Goal: Transaction & Acquisition: Purchase product/service

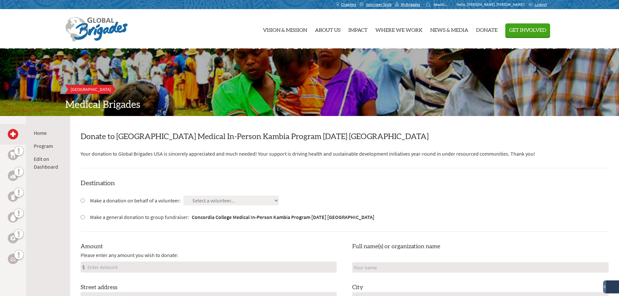
scroll to position [65, 0]
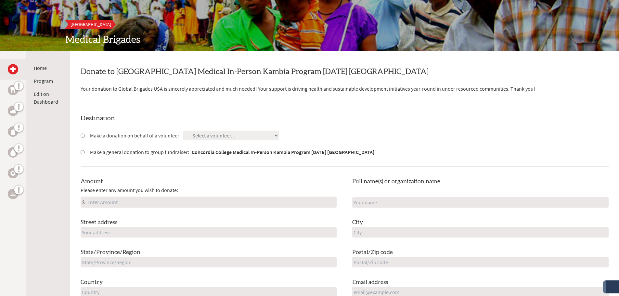
click at [83, 137] on input "Make a donation on behalf of a volunteer:" at bounding box center [83, 136] width 4 height 4
radio input "true"
click at [210, 136] on select "Select a volunteer... [PERSON_NAME] [PERSON_NAME] [PERSON_NAME] [PERSON_NAME] […" at bounding box center [231, 136] width 96 height 10
select select "39526436-2F44-11F0-B8AC-42010A400003"
click at [183, 131] on select "Select a volunteer... [PERSON_NAME] [PERSON_NAME] [PERSON_NAME] [PERSON_NAME] […" at bounding box center [231, 136] width 96 height 10
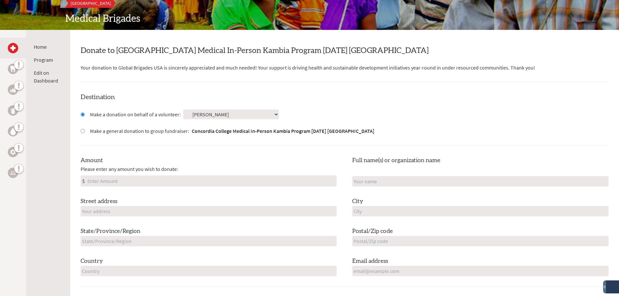
scroll to position [97, 0]
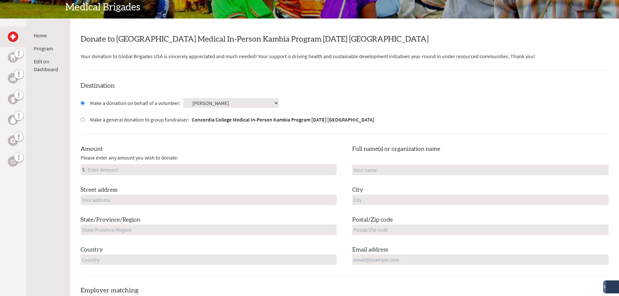
click at [234, 164] on div "Amount Please enter any amount you wish to donate: $" at bounding box center [209, 160] width 256 height 31
click at [233, 170] on input "Amount" at bounding box center [211, 169] width 250 height 10
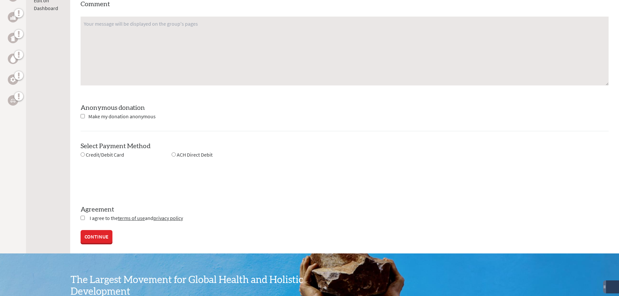
scroll to position [487, 0]
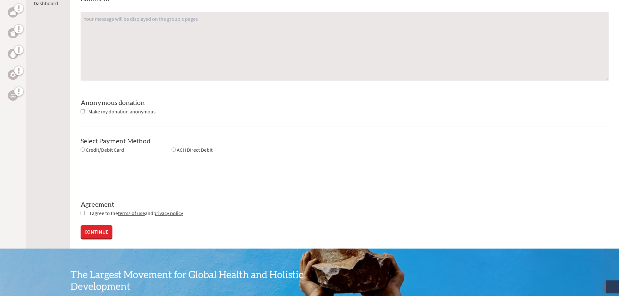
click at [83, 149] on input "radio" at bounding box center [83, 149] width 4 height 4
radio input "true"
click at [83, 149] on input "radio" at bounding box center [83, 149] width 4 height 4
click at [172, 149] on input "radio" at bounding box center [174, 149] width 4 height 4
radio input "true"
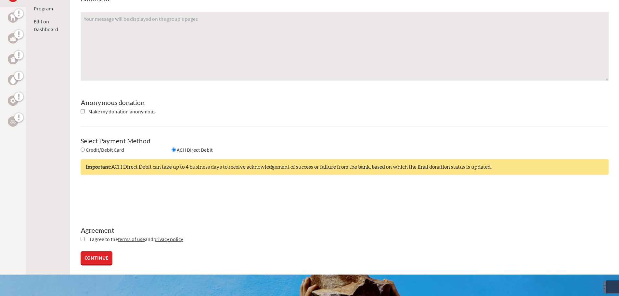
click at [83, 239] on input "checkbox" at bounding box center [83, 239] width 4 height 4
checkbox input "true"
click at [99, 258] on link "CONTINUE" at bounding box center [97, 258] width 32 height 13
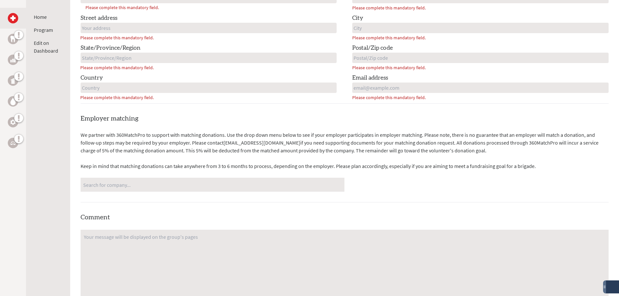
scroll to position [244, 0]
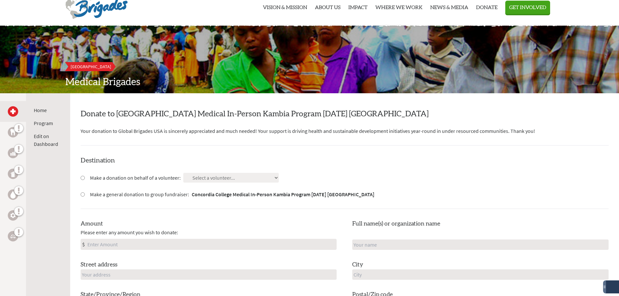
scroll to position [32, 0]
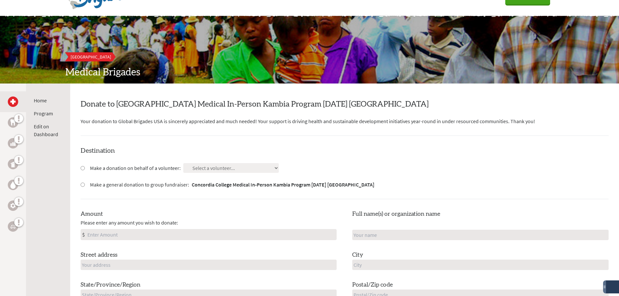
click at [82, 168] on input "Make a donation on behalf of a volunteer:" at bounding box center [83, 168] width 4 height 4
radio input "true"
click at [224, 169] on select "Select a volunteer... [PERSON_NAME] [PERSON_NAME] [PERSON_NAME] [PERSON_NAME] […" at bounding box center [231, 168] width 96 height 10
select select "39526436-2F44-11F0-B8AC-42010A400003"
click at [183, 163] on select "Select a volunteer... [PERSON_NAME] [PERSON_NAME] [PERSON_NAME] [PERSON_NAME] […" at bounding box center [231, 168] width 96 height 10
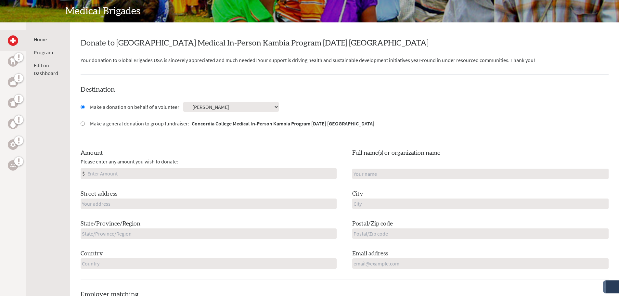
scroll to position [130, 0]
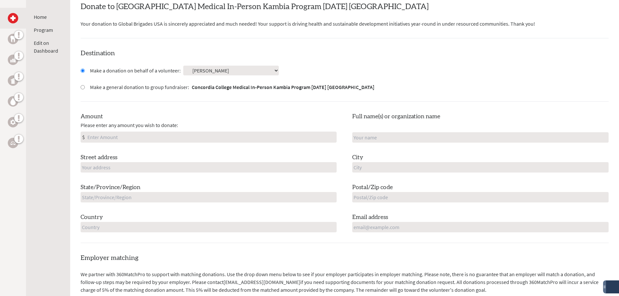
click at [222, 140] on input "Amount" at bounding box center [211, 137] width 250 height 10
type input "2,040.25"
click at [407, 139] on input "text" at bounding box center [480, 137] width 256 height 10
type input "Kari"
click at [301, 167] on input "text" at bounding box center [209, 167] width 256 height 10
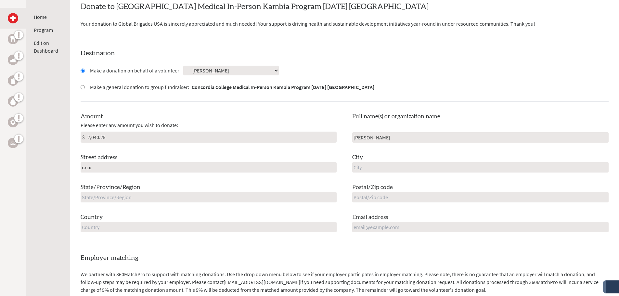
type input "cxcx"
click at [386, 167] on input "text" at bounding box center [480, 167] width 256 height 10
type input "vxvxb"
click at [230, 200] on input "text" at bounding box center [209, 197] width 256 height 10
type input "xbbxb"
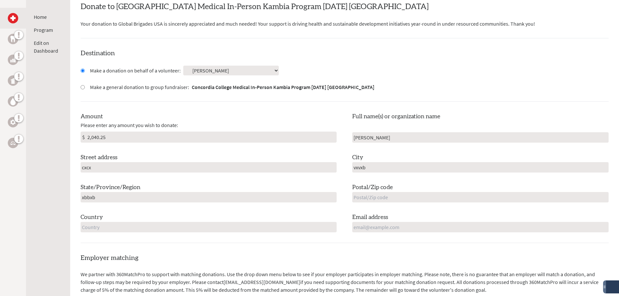
click at [381, 194] on input "text" at bounding box center [480, 197] width 256 height 10
type input "xbbx"
click at [273, 232] on div "Destination Make a donation on behalf of a volunteer: Select a volunteer... Ama…" at bounding box center [345, 146] width 528 height 194
click at [266, 220] on div "Country" at bounding box center [209, 222] width 256 height 19
click at [264, 226] on input "text" at bounding box center [209, 227] width 256 height 10
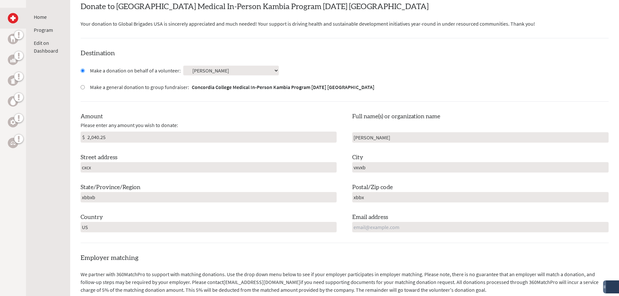
type input "US"
click at [439, 223] on input "email" at bounding box center [480, 227] width 256 height 10
type input "L"
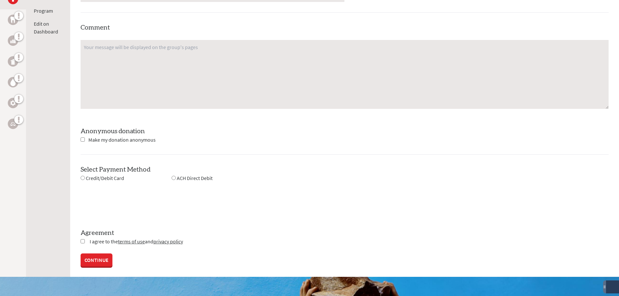
scroll to position [487, 0]
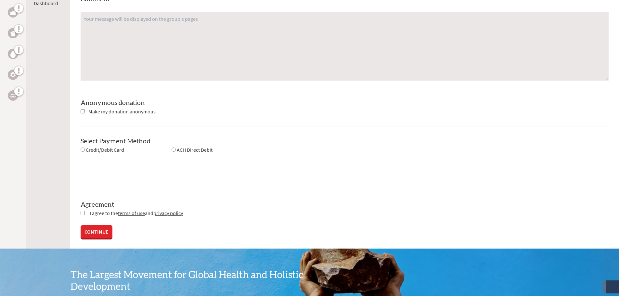
type input "mammdhg@gmail.com"
click at [82, 150] on input "radio" at bounding box center [83, 149] width 4 height 4
radio input "true"
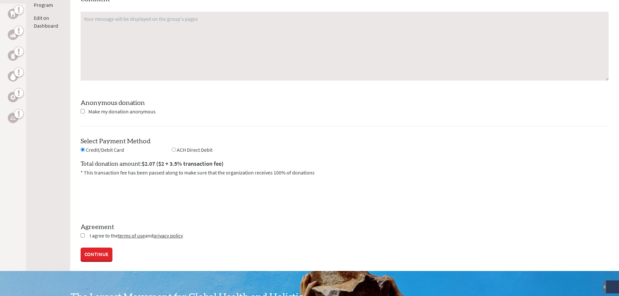
click at [174, 149] on input "radio" at bounding box center [174, 149] width 4 height 4
radio input "true"
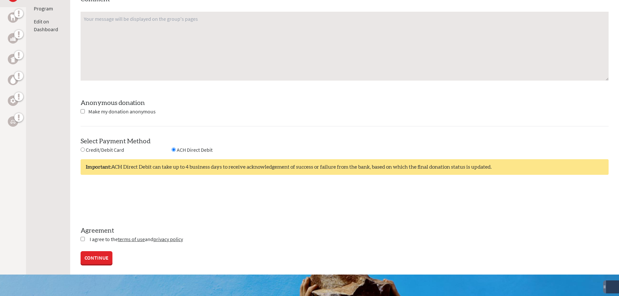
click at [81, 149] on input "radio" at bounding box center [83, 149] width 4 height 4
radio input "true"
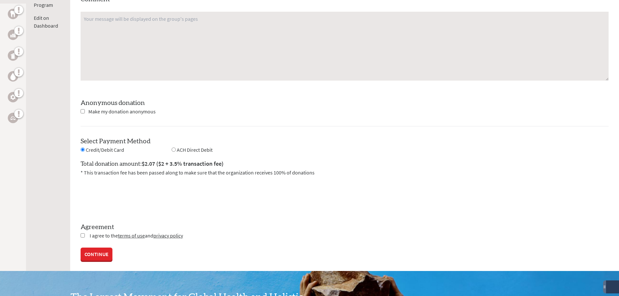
click at [81, 234] on input "checkbox" at bounding box center [83, 235] width 4 height 4
checkbox input "true"
drag, startPoint x: 101, startPoint y: 254, endPoint x: 371, endPoint y: 23, distance: 354.9
click at [101, 253] on link "CONTINUE" at bounding box center [97, 254] width 32 height 13
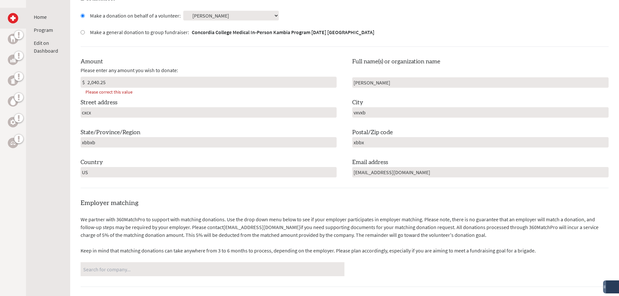
scroll to position [179, 0]
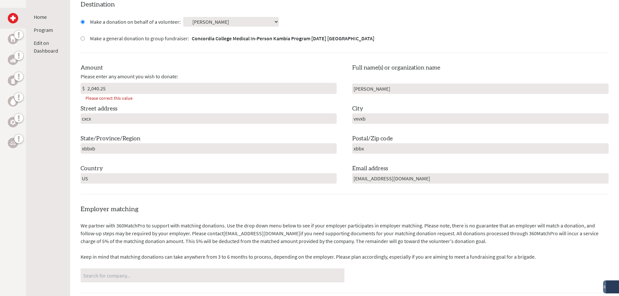
click at [178, 84] on input "2,040.25" at bounding box center [211, 88] width 250 height 10
click at [91, 88] on input "2,040.25" at bounding box center [211, 88] width 250 height 10
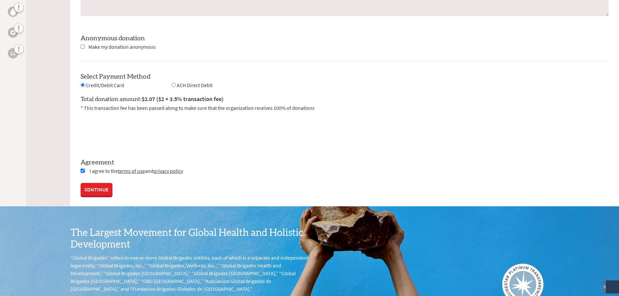
scroll to position [601, 0]
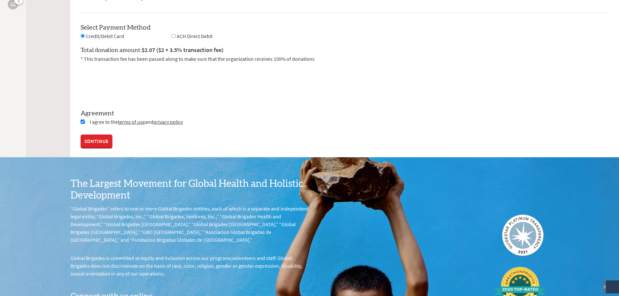
type input "2040.25"
click at [105, 142] on link "CONTINUE" at bounding box center [97, 140] width 32 height 13
